Goal: Find specific page/section: Find specific page/section

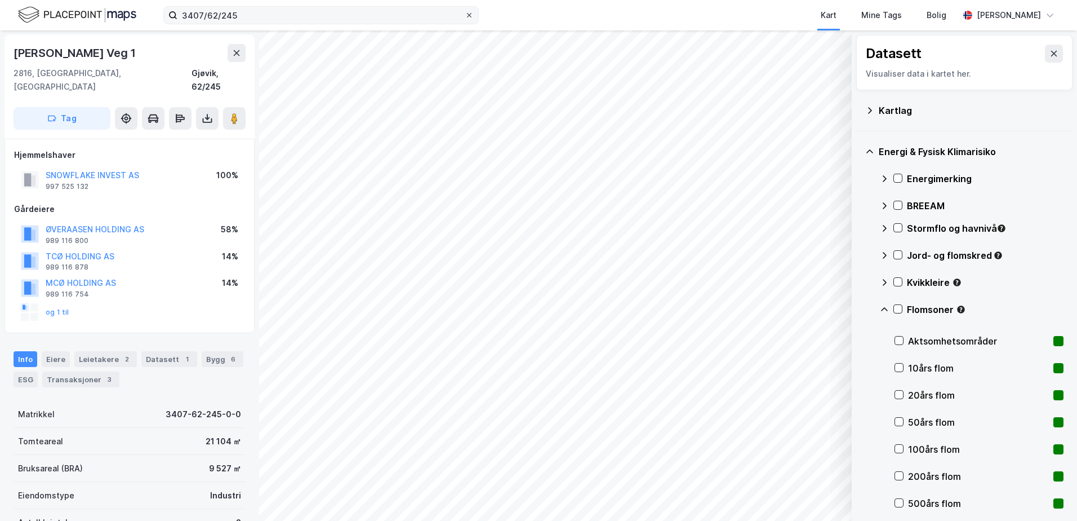
click at [469, 14] on icon at bounding box center [469, 15] width 7 height 7
click at [465, 14] on input "3407/62/245" at bounding box center [320, 15] width 287 height 17
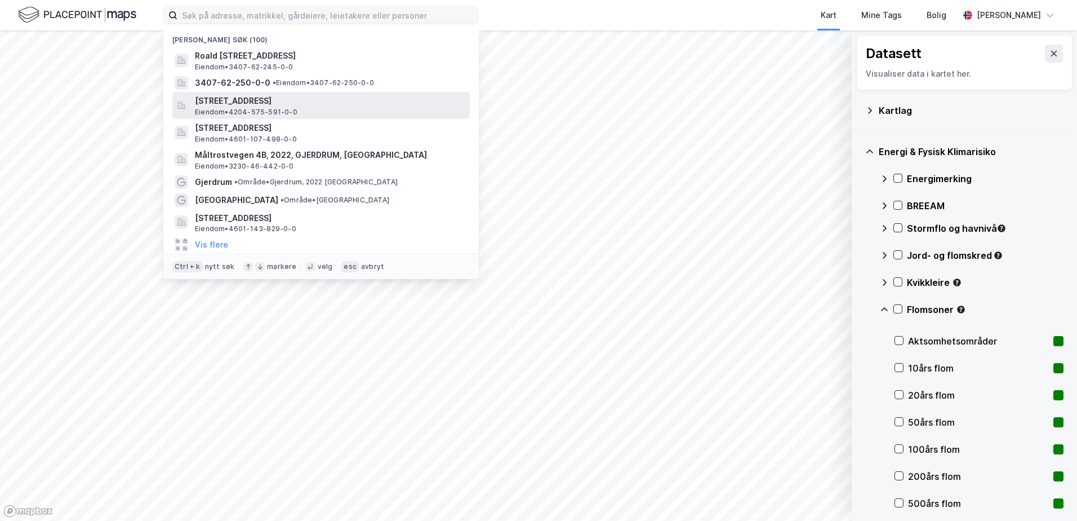
click at [270, 109] on span "Eiendom • 4204-575-591-0-0" at bounding box center [246, 112] width 103 height 9
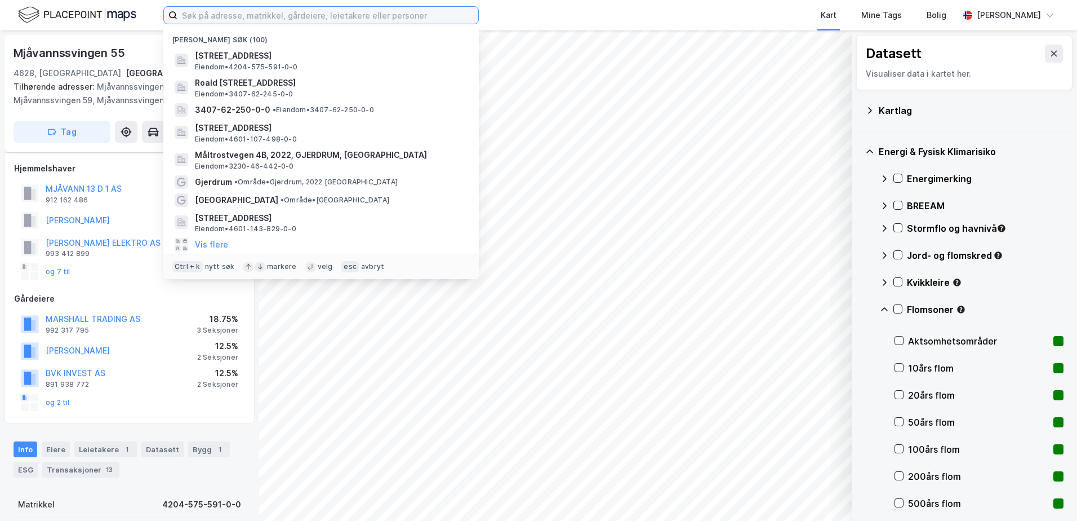
click at [252, 14] on input at bounding box center [327, 15] width 301 height 17
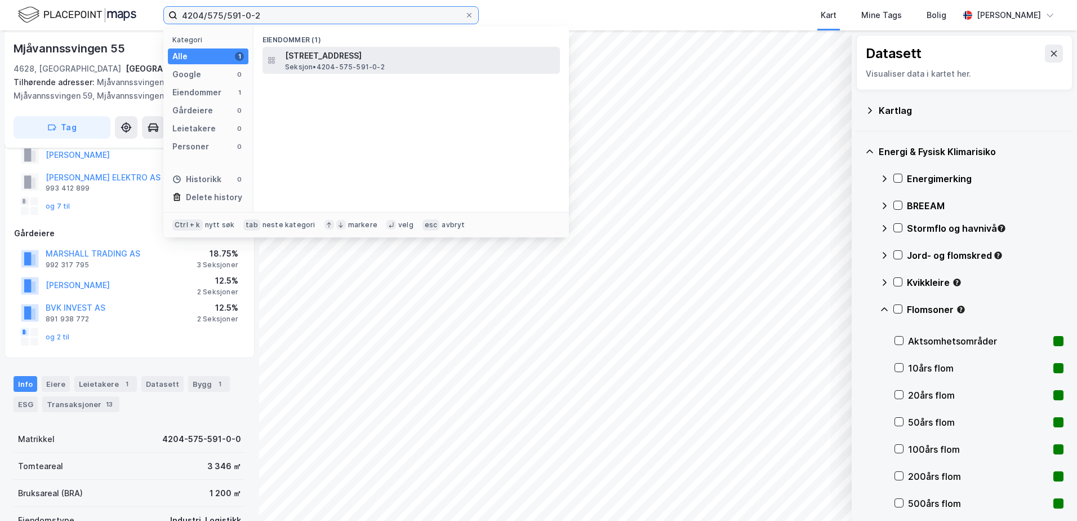
type input "4204/575/591-0-2"
click at [363, 52] on span "[STREET_ADDRESS]" at bounding box center [420, 56] width 270 height 14
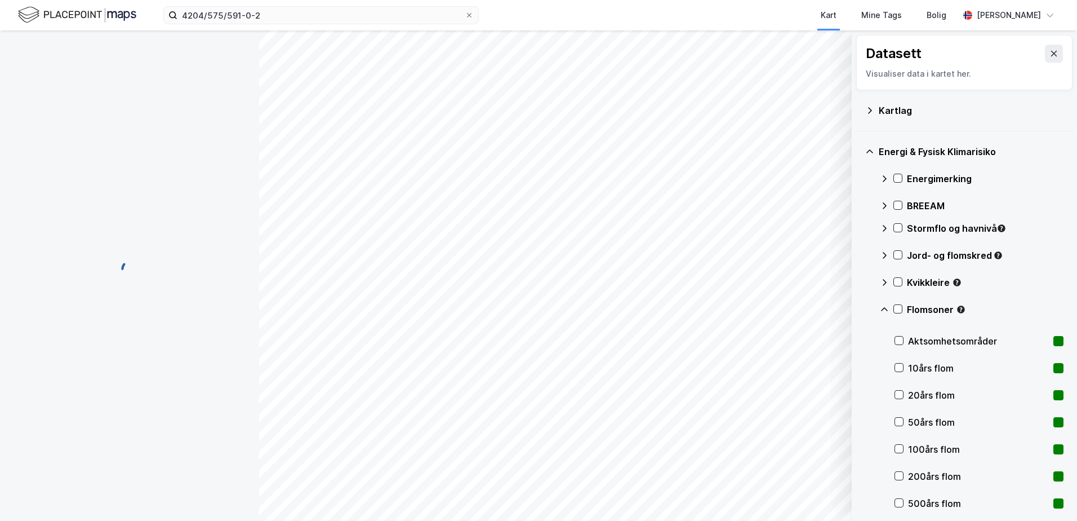
scroll to position [65, 0]
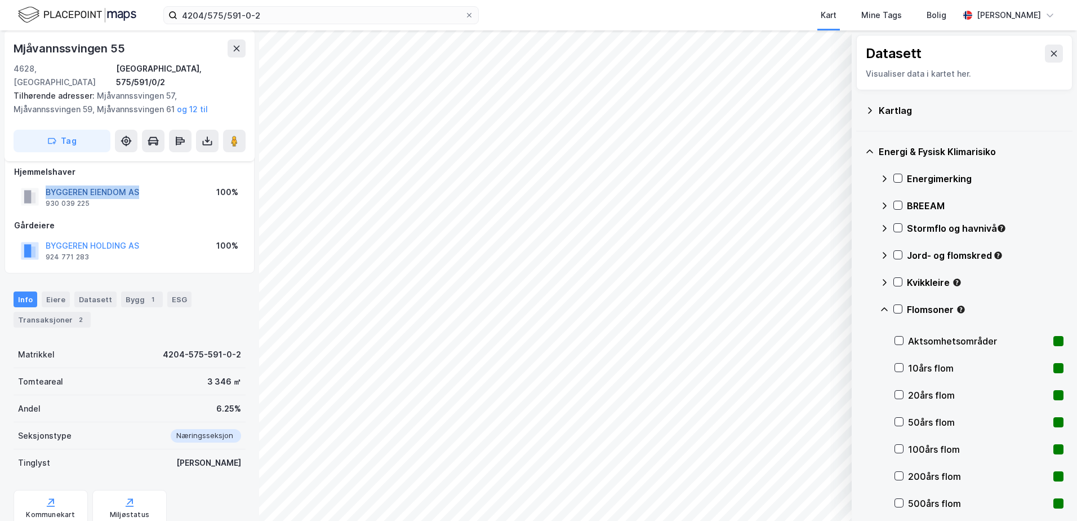
drag, startPoint x: 140, startPoint y: 179, endPoint x: 46, endPoint y: 178, distance: 94.1
click at [46, 183] on div "BYGGEREN EIENDOM AS 930 039 225 100%" at bounding box center [129, 196] width 231 height 27
copy button "BYGGEREN EIENDOM AS"
